Goal: Information Seeking & Learning: Learn about a topic

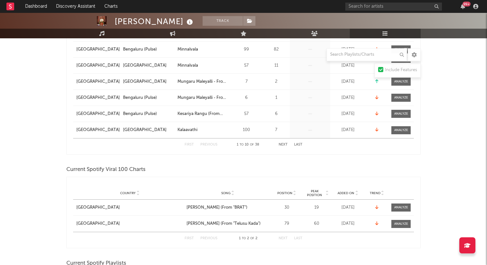
scroll to position [198, 0]
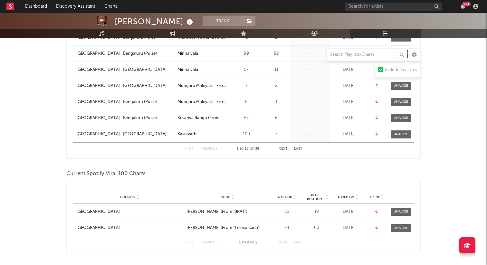
click at [284, 149] on button "Next" at bounding box center [283, 149] width 9 height 4
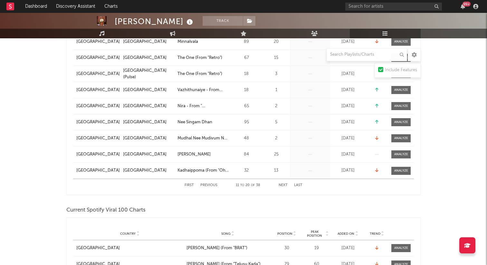
scroll to position [164, 0]
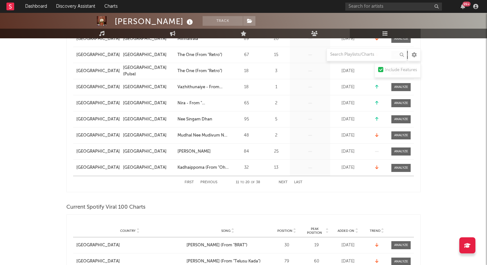
click at [283, 179] on div "First Previous 11 to 20 of 38 Next Last" at bounding box center [244, 182] width 118 height 13
click at [283, 182] on button "Next" at bounding box center [283, 183] width 9 height 4
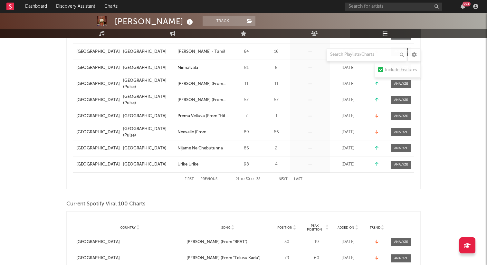
scroll to position [181, 0]
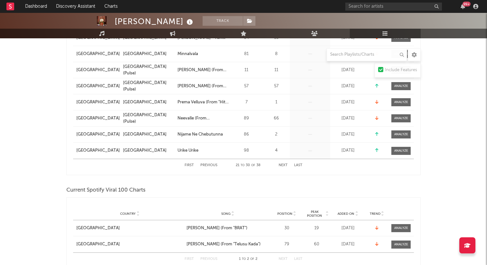
click at [280, 165] on button "Next" at bounding box center [283, 166] width 9 height 4
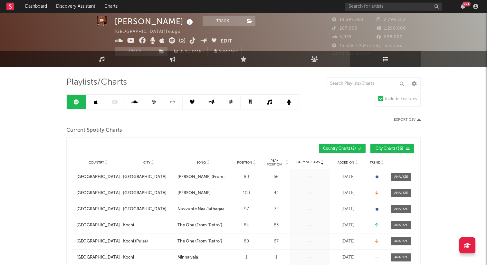
scroll to position [0, 0]
